Goal: Find specific page/section: Find specific page/section

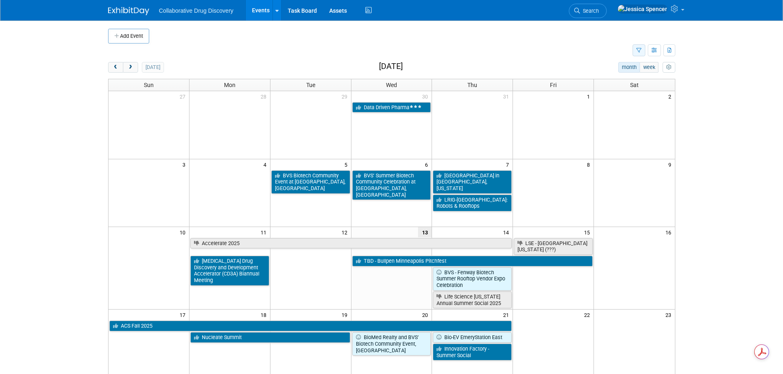
click at [640, 55] on button "button" at bounding box center [638, 50] width 13 height 12
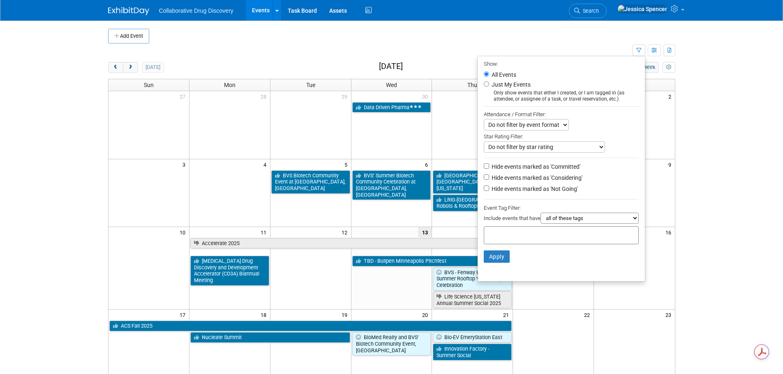
click at [548, 244] on div at bounding box center [561, 235] width 155 height 18
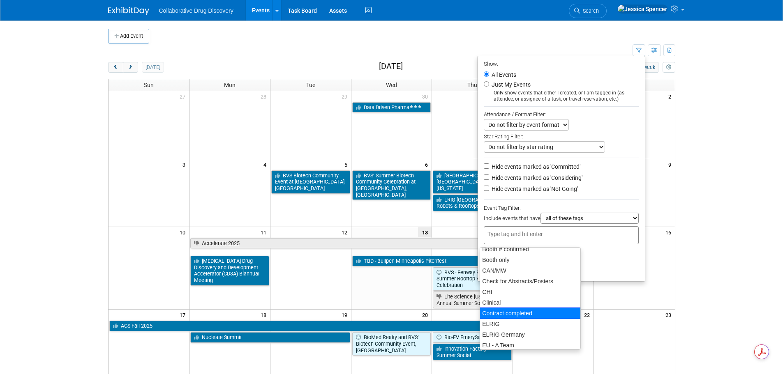
scroll to position [123, 0]
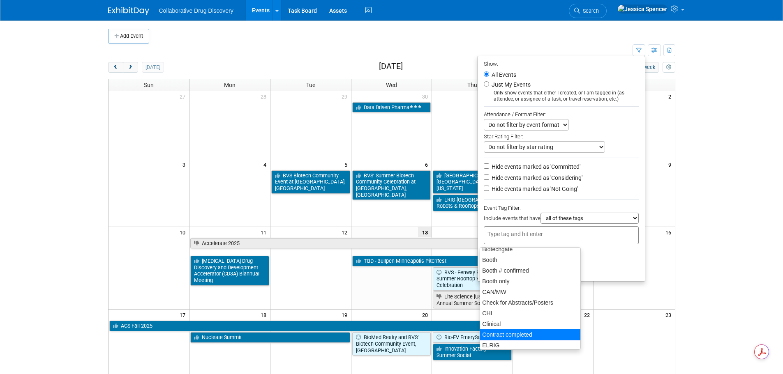
click at [513, 292] on div "CAN/MW" at bounding box center [530, 292] width 101 height 11
type input "Contract completed"
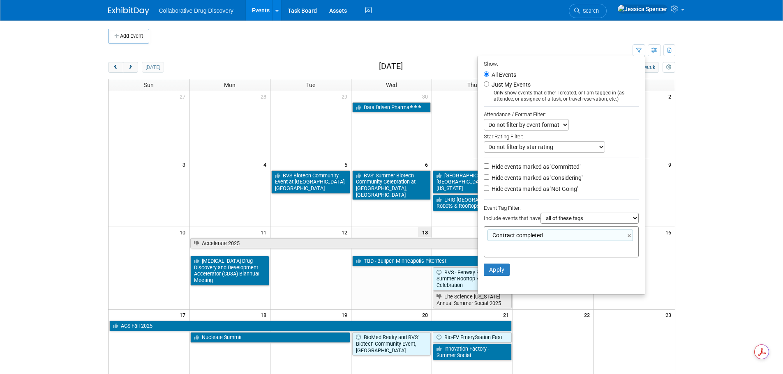
click at [626, 238] on div "Contract completed ×" at bounding box center [559, 236] width 145 height 12
type input "Contract completed"
click at [626, 237] on div "Contract completed ×" at bounding box center [559, 236] width 145 height 12
click at [629, 237] on link "×" at bounding box center [629, 235] width 5 height 9
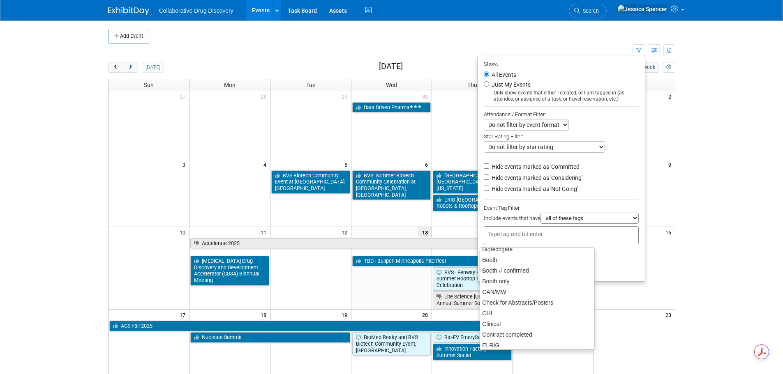
scroll to position [107, 0]
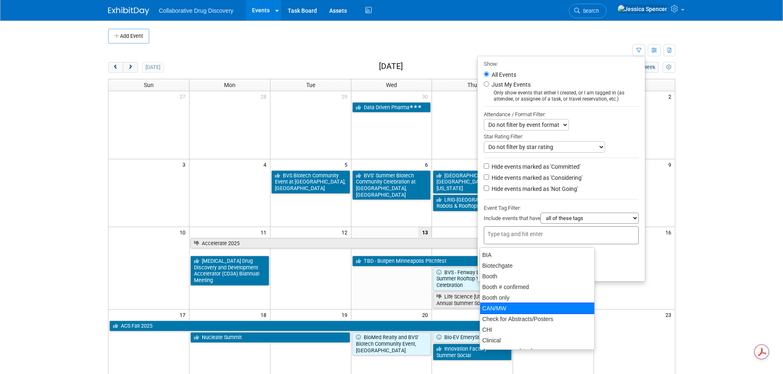
click at [493, 304] on div "CAN/MW" at bounding box center [536, 309] width 115 height 12
type input "CAN/MW"
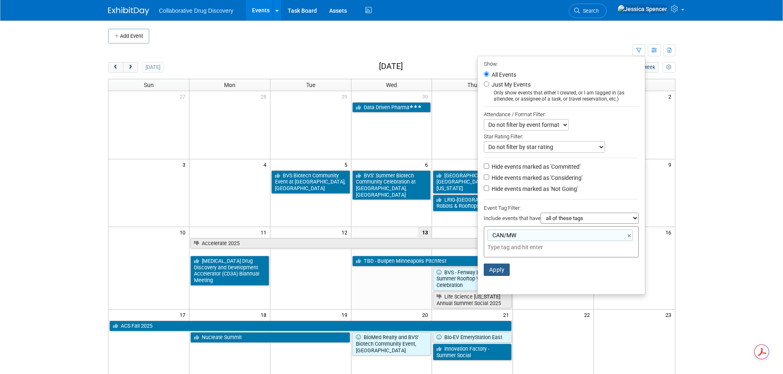
click at [493, 270] on button "Apply" at bounding box center [497, 270] width 26 height 12
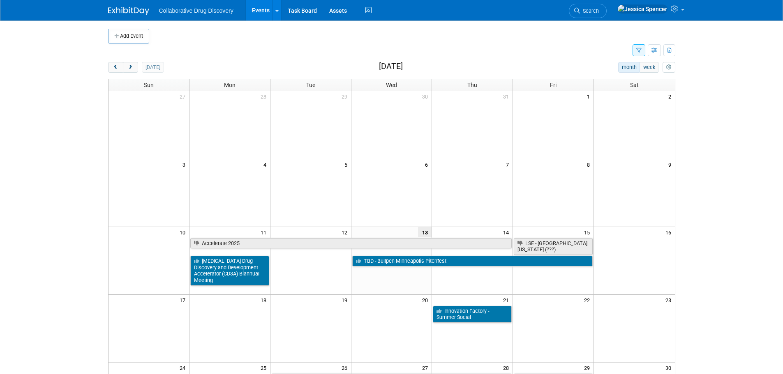
click at [640, 56] on button "button" at bounding box center [638, 50] width 13 height 12
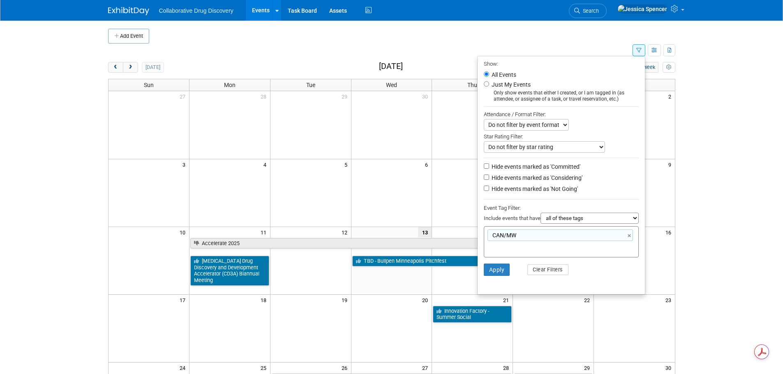
click at [490, 193] on label "Hide events marked as 'Not Going'" at bounding box center [534, 189] width 88 height 8
click at [489, 191] on input "Hide events marked as 'Not Going'" at bounding box center [486, 188] width 5 height 5
checkbox input "true"
click at [490, 273] on button "Apply" at bounding box center [497, 270] width 26 height 12
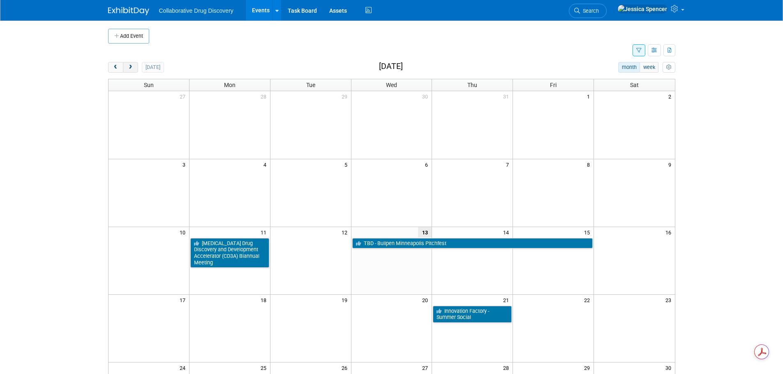
click at [131, 62] on button "next" at bounding box center [130, 67] width 15 height 11
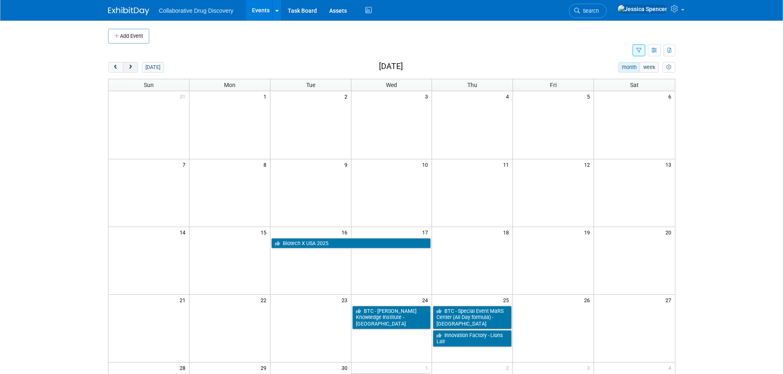
click at [132, 65] on span "next" at bounding box center [130, 67] width 6 height 5
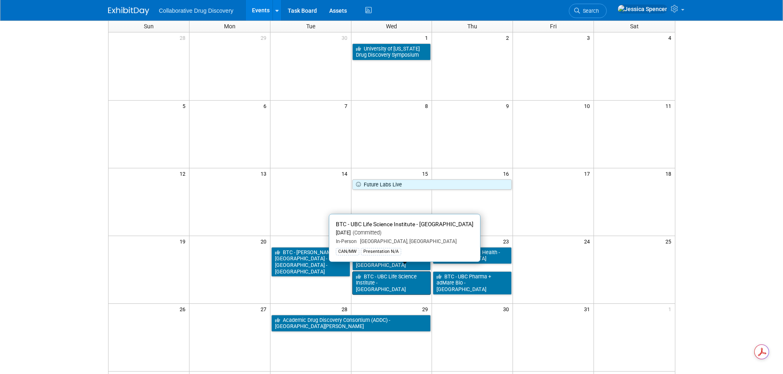
scroll to position [41, 0]
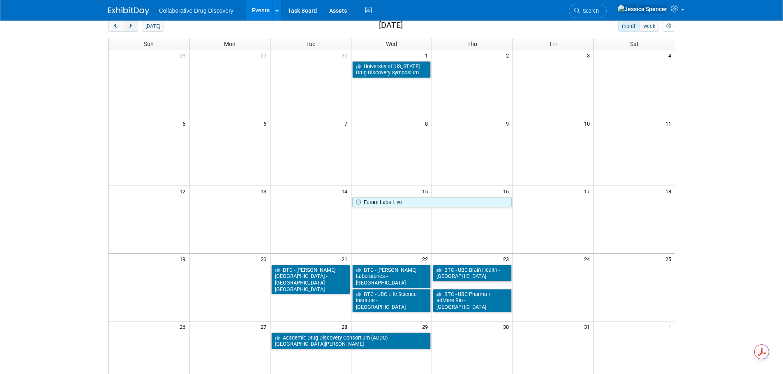
click at [131, 27] on span "next" at bounding box center [130, 26] width 6 height 5
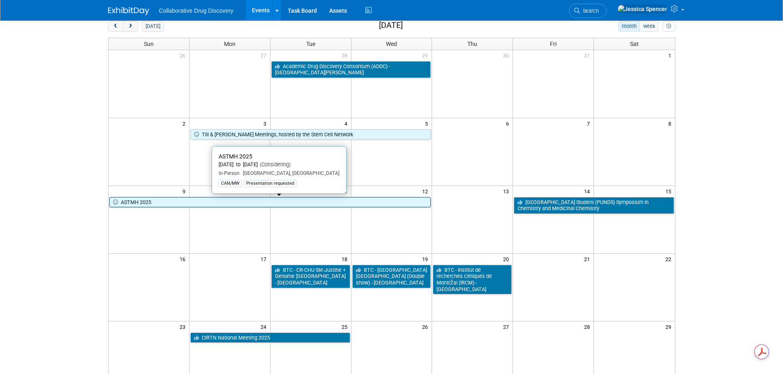
click at [216, 202] on link "ASTMH 2025" at bounding box center [270, 202] width 322 height 11
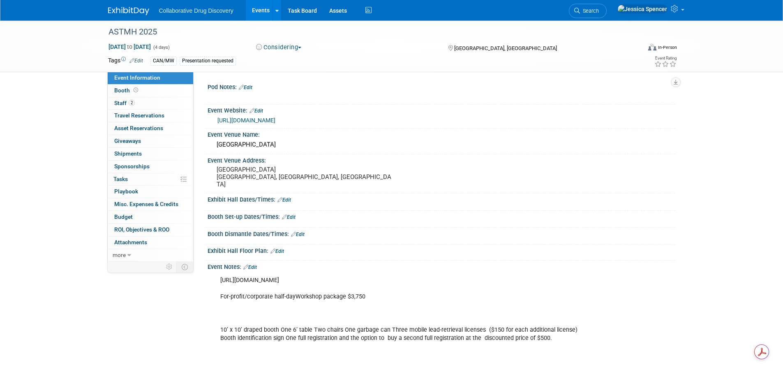
click at [245, 122] on link "https://www.astmh.org/annual-meeting" at bounding box center [246, 120] width 58 height 7
click at [275, 119] on link "https://www.astmh.org/annual-meeting" at bounding box center [246, 120] width 58 height 7
